Goal: Information Seeking & Learning: Understand process/instructions

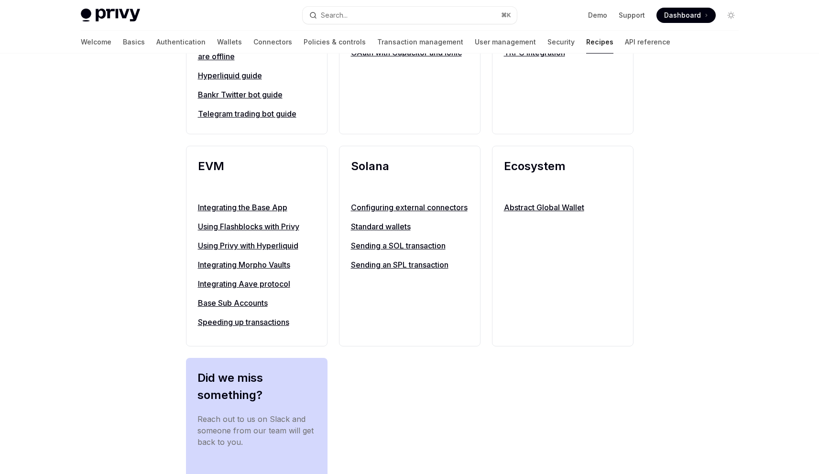
scroll to position [963, 0]
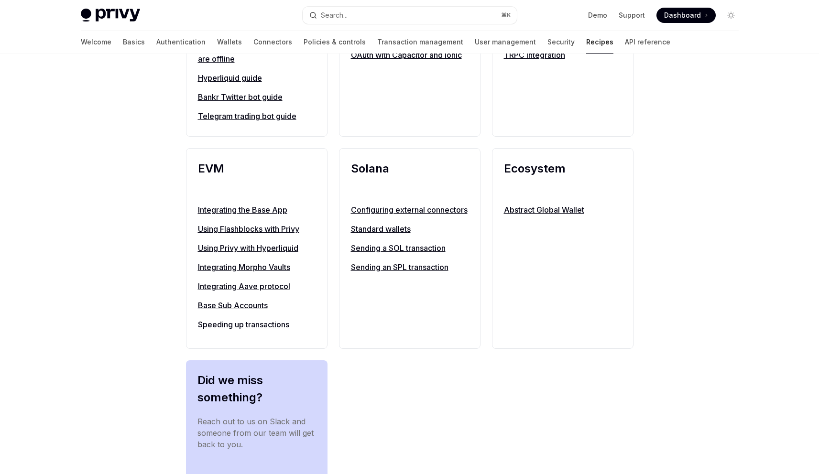
click at [233, 254] on link "Using Privy with Hyperliquid" at bounding box center [257, 247] width 118 height 11
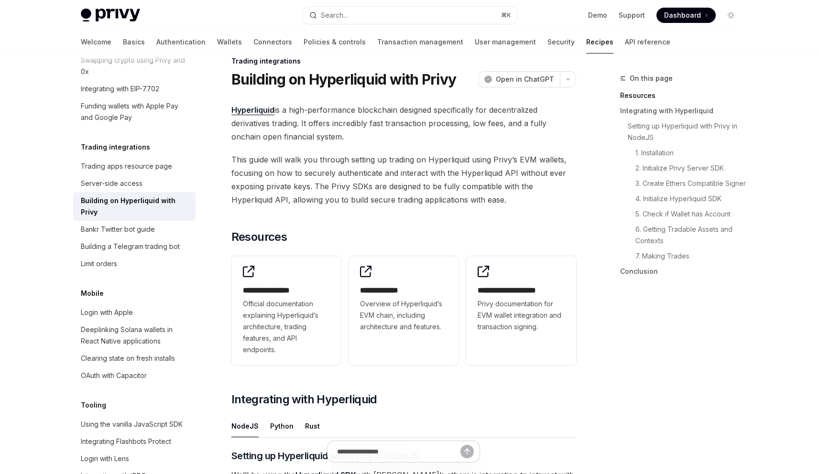
scroll to position [19, 0]
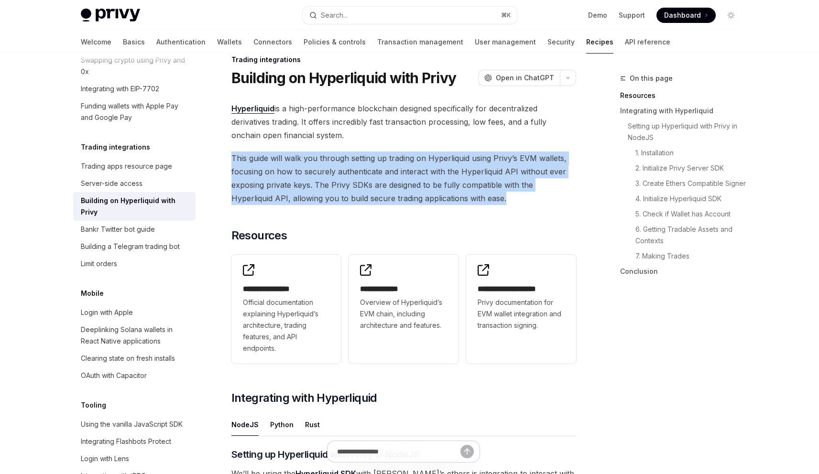
drag, startPoint x: 492, startPoint y: 197, endPoint x: 432, endPoint y: 144, distance: 80.0
drag, startPoint x: 432, startPoint y: 144, endPoint x: 487, endPoint y: 195, distance: 74.8
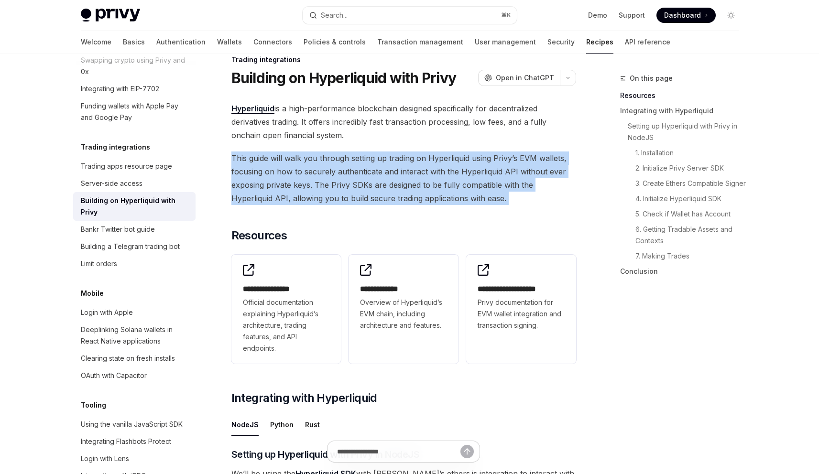
click at [487, 195] on span "This guide will walk you through setting up trading on Hyperliquid using Privy’…" at bounding box center [403, 179] width 345 height 54
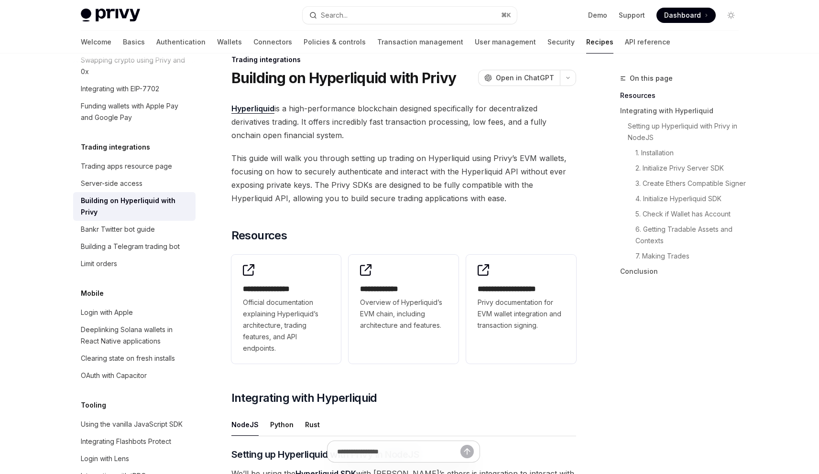
drag, startPoint x: 487, startPoint y: 195, endPoint x: 434, endPoint y: 132, distance: 82.1
click at [434, 132] on span "Hyperliquid is a high-performance blockchain designed specifically for decentra…" at bounding box center [403, 122] width 345 height 40
drag, startPoint x: 434, startPoint y: 132, endPoint x: 493, endPoint y: 194, distance: 85.3
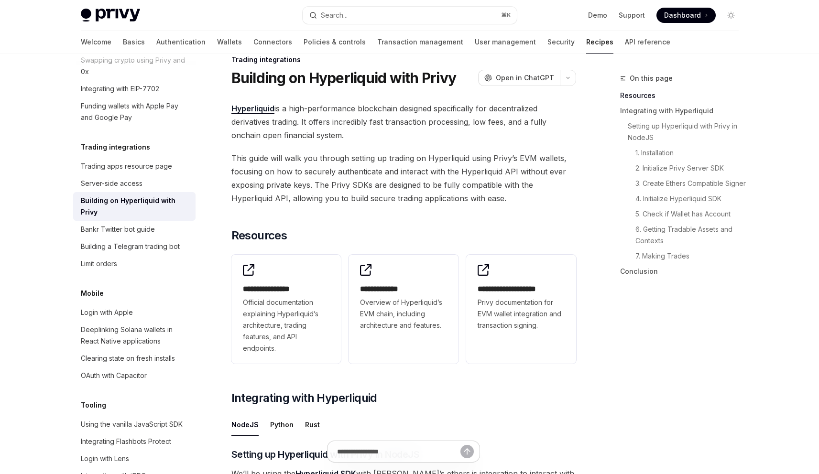
click at [492, 195] on span "This guide will walk you through setting up trading on Hyperliquid using Privy’…" at bounding box center [403, 179] width 345 height 54
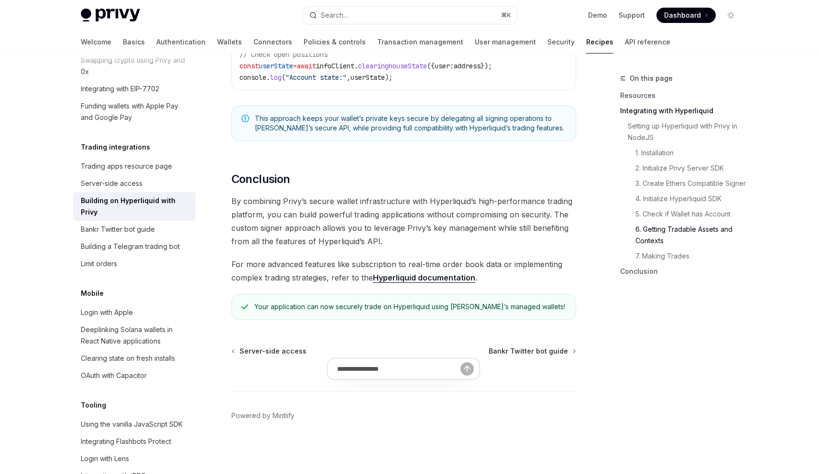
scroll to position [1905, 0]
click at [137, 235] on div "Bankr Twitter bot guide" at bounding box center [118, 229] width 74 height 11
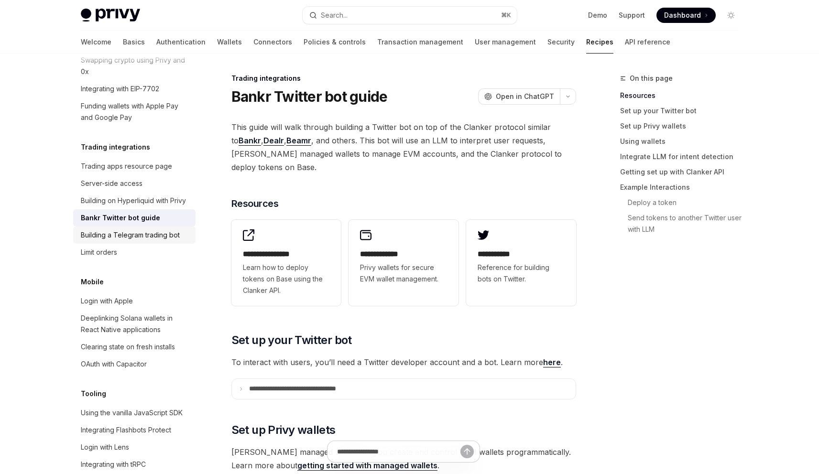
click at [139, 244] on link "Building a Telegram trading bot" at bounding box center [134, 235] width 122 height 17
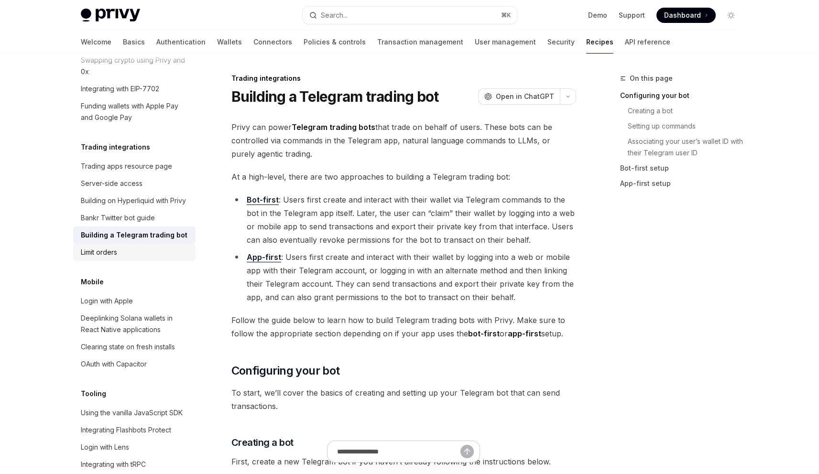
click at [138, 261] on link "Limit orders" at bounding box center [134, 252] width 122 height 17
type textarea "*"
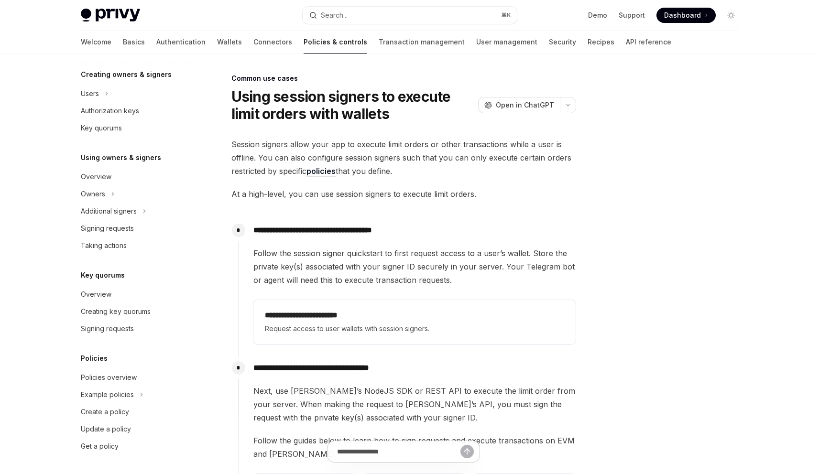
scroll to position [245, 0]
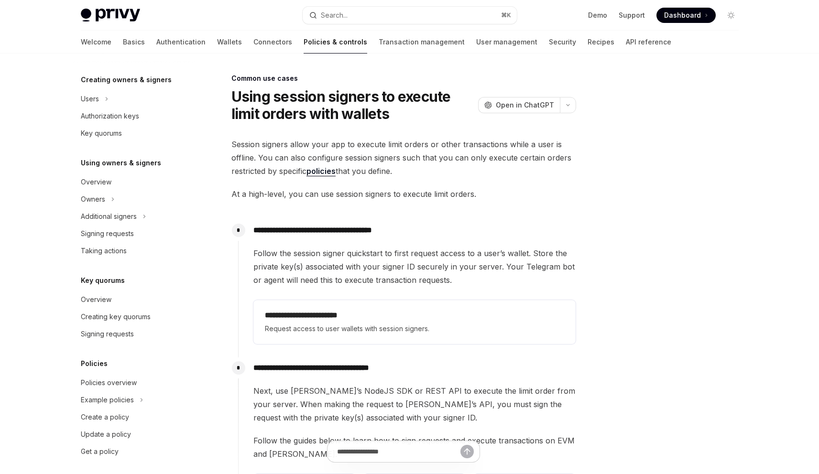
click at [595, 221] on div "**********" at bounding box center [409, 393] width 673 height 679
drag, startPoint x: 418, startPoint y: 74, endPoint x: 638, endPoint y: 281, distance: 303.2
click at [630, 276] on div "**********" at bounding box center [409, 393] width 673 height 679
click at [638, 281] on div at bounding box center [673, 274] width 145 height 402
